Goal: Task Accomplishment & Management: Manage account settings

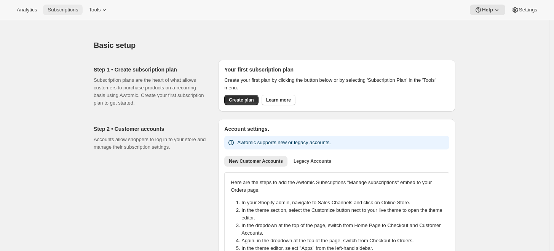
click at [67, 11] on span "Subscriptions" at bounding box center [63, 10] width 30 height 6
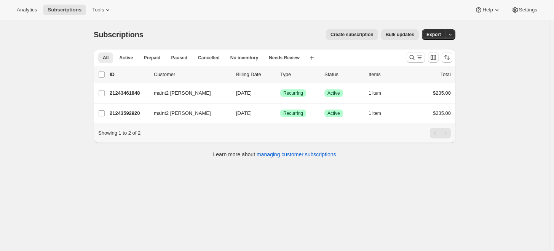
click at [79, 39] on div "Subscriptions. This page is ready Subscriptions Create subscription Bulk update…" at bounding box center [274, 145] width 549 height 251
click at [92, 11] on span "Tools" at bounding box center [98, 10] width 12 height 6
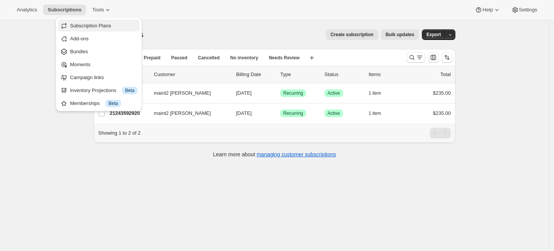
click at [102, 27] on span "Subscription Plans" at bounding box center [90, 26] width 41 height 6
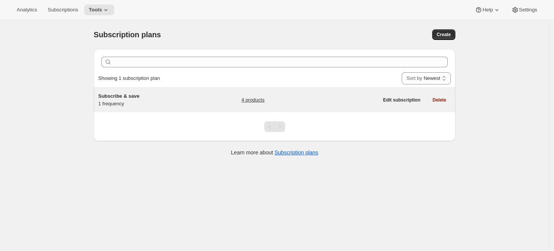
click at [143, 97] on h5 "Subscribe & save" at bounding box center [145, 96] width 95 height 8
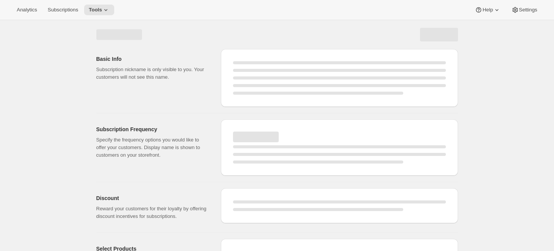
select select "WEEK"
select select "MONTH"
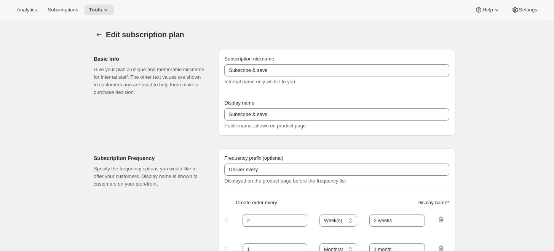
type input "1"
select select "DAY"
type input "1 day"
type input "6"
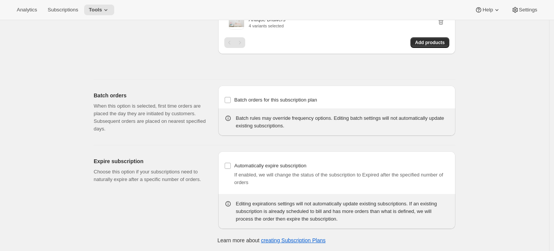
scroll to position [433, 0]
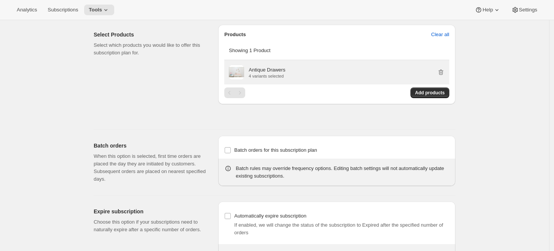
click at [264, 69] on p "Antique Drawers" at bounding box center [267, 70] width 37 height 8
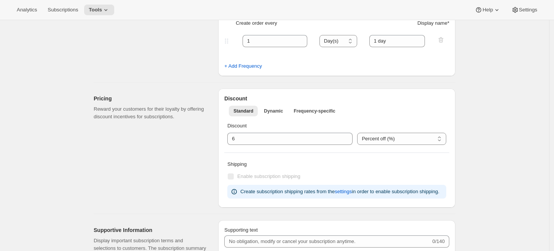
scroll to position [0, 0]
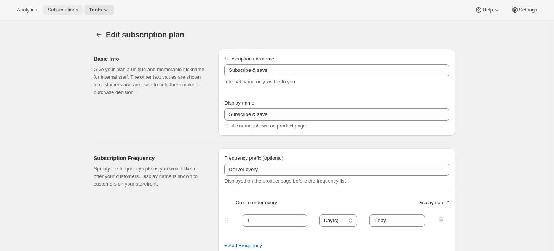
click at [67, 13] on button "Subscriptions" at bounding box center [63, 10] width 40 height 11
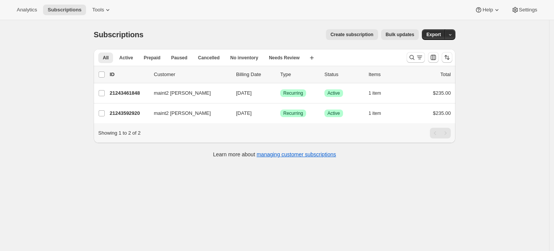
click at [217, 45] on div "Subscriptions. This page is ready Subscriptions Create subscription Bulk update…" at bounding box center [275, 34] width 362 height 29
click at [169, 179] on div "Subscriptions. This page is ready Subscriptions Create subscription Bulk update…" at bounding box center [274, 145] width 549 height 251
click at [98, 6] on button "Tools" at bounding box center [102, 10] width 29 height 11
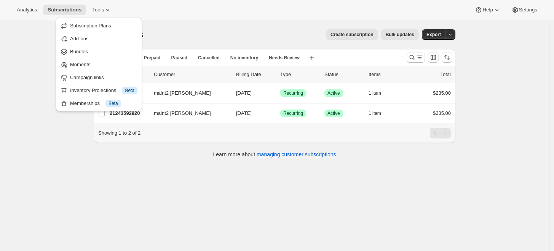
click at [225, 21] on div "Subscriptions. This page is ready Subscriptions Create subscription Bulk update…" at bounding box center [275, 34] width 362 height 29
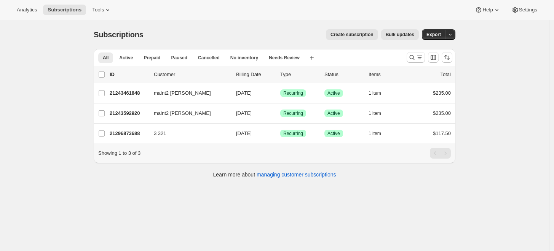
click at [62, 118] on div "Subscriptions. This page is ready Subscriptions Create subscription Bulk update…" at bounding box center [274, 145] width 549 height 251
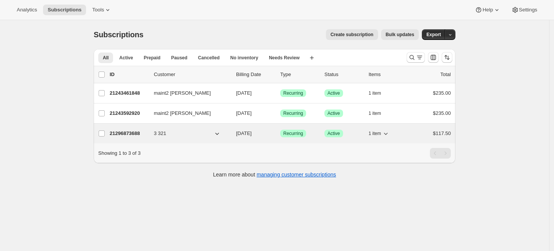
click at [125, 137] on p "21296873688" at bounding box center [129, 134] width 38 height 8
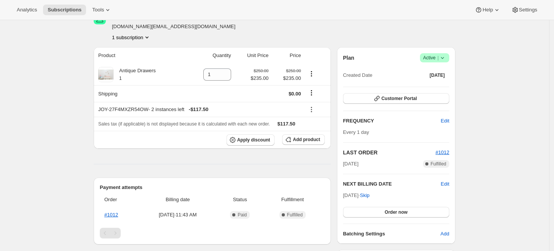
scroll to position [10, 0]
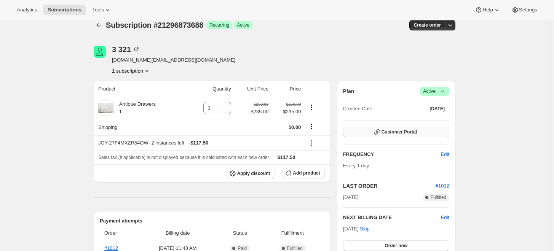
click at [405, 131] on span "Customer Portal" at bounding box center [398, 132] width 35 height 6
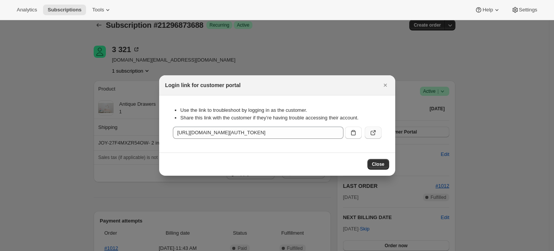
click at [375, 135] on icon ":r38:" at bounding box center [373, 133] width 8 height 8
click at [387, 84] on icon "Close" at bounding box center [385, 85] width 8 height 8
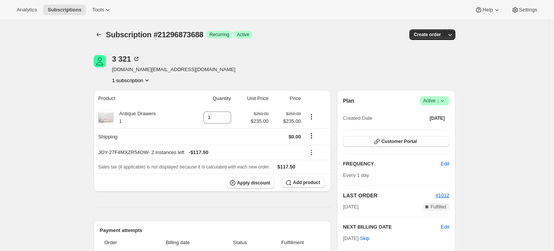
scroll to position [10, 0]
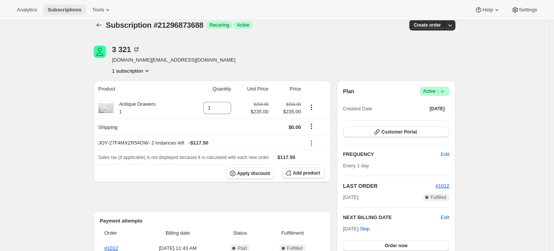
click at [67, 13] on span "Subscriptions" at bounding box center [65, 10] width 34 height 6
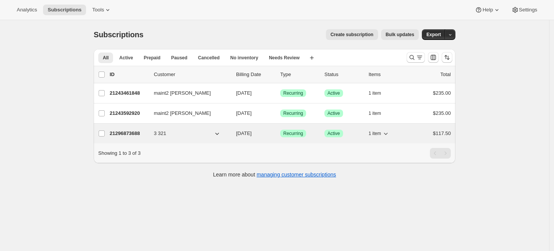
click at [135, 137] on p "21296873688" at bounding box center [129, 134] width 38 height 8
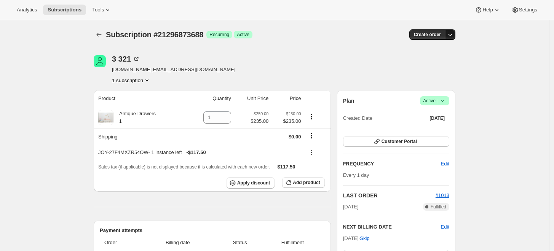
click at [454, 33] on icon "button" at bounding box center [450, 35] width 8 height 8
click at [445, 50] on span "Bill subscription order now" at bounding box center [420, 50] width 66 height 8
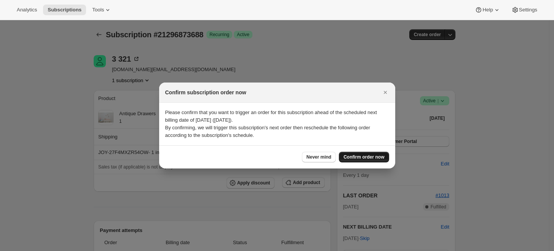
click at [364, 159] on span "Confirm order now" at bounding box center [363, 157] width 41 height 6
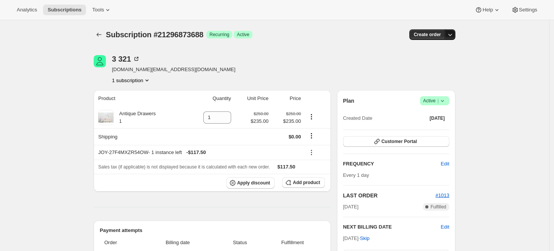
click at [454, 37] on icon "button" at bounding box center [450, 35] width 8 height 8
click at [425, 51] on span "Bill subscription order now" at bounding box center [416, 50] width 58 height 6
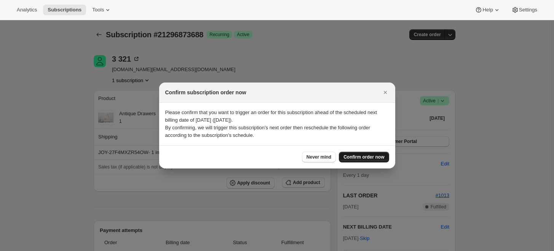
click at [362, 160] on span "Confirm order now" at bounding box center [363, 157] width 41 height 6
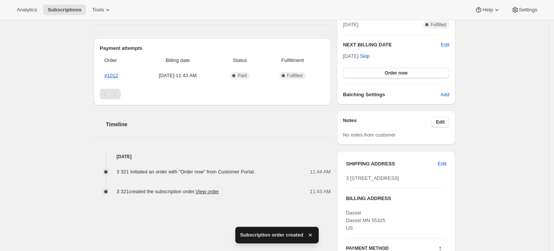
scroll to position [169, 0]
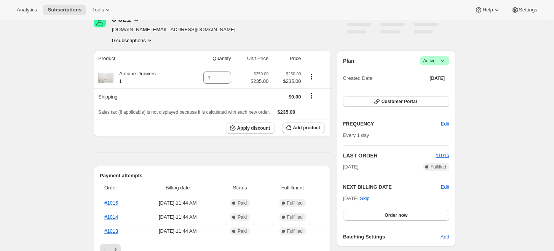
scroll to position [84, 0]
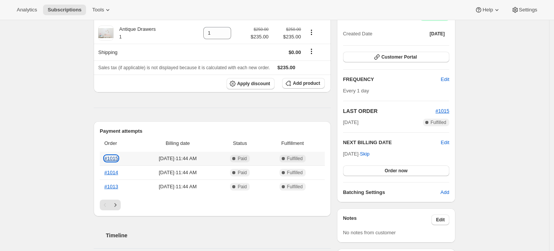
click at [114, 159] on link "#1015" at bounding box center [111, 159] width 14 height 6
click at [86, 98] on div "Subscription #21296873688. This page is ready Subscription #21296873688 Success…" at bounding box center [274, 193] width 549 height 515
